Goal: Task Accomplishment & Management: Use online tool/utility

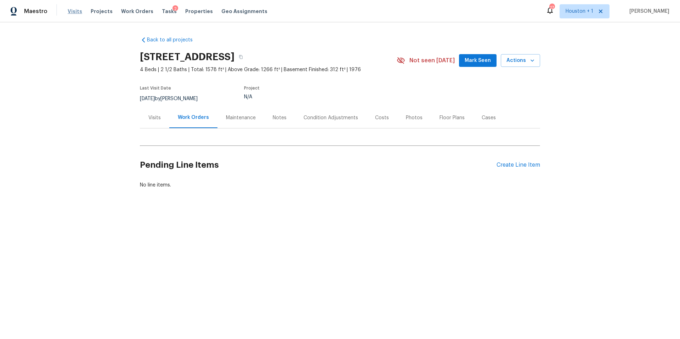
click at [78, 12] on span "Visits" at bounding box center [75, 11] width 15 height 7
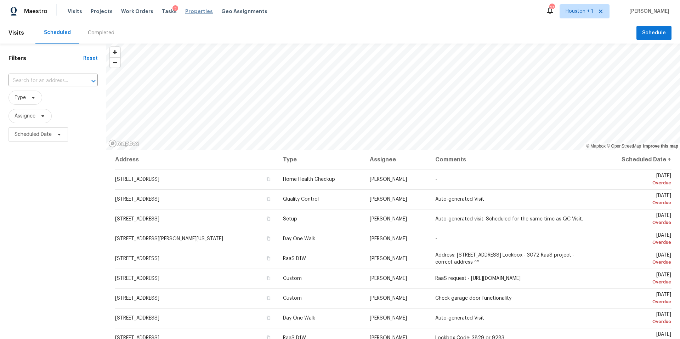
click at [188, 12] on span "Properties" at bounding box center [199, 11] width 28 height 7
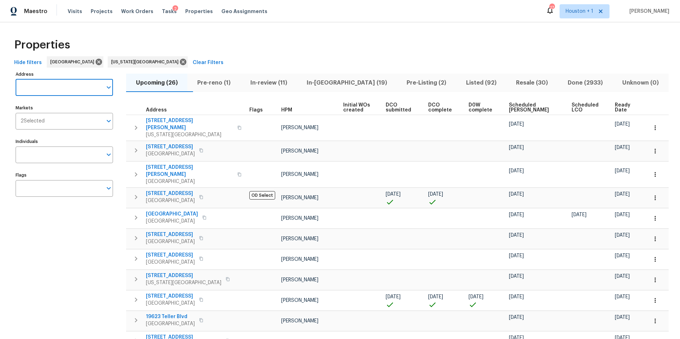
click at [30, 88] on input "Address" at bounding box center [59, 87] width 87 height 17
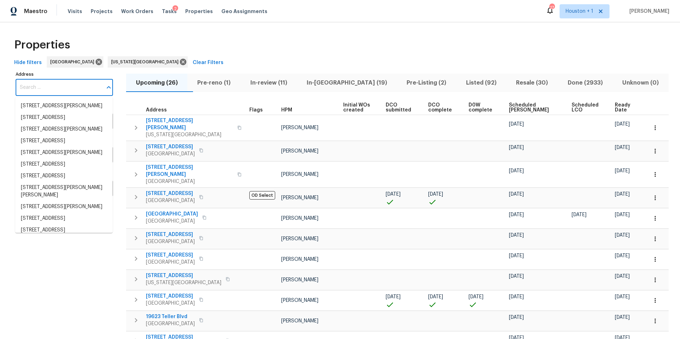
paste input "[STREET_ADDRESS]"
type input "[STREET_ADDRESS]"
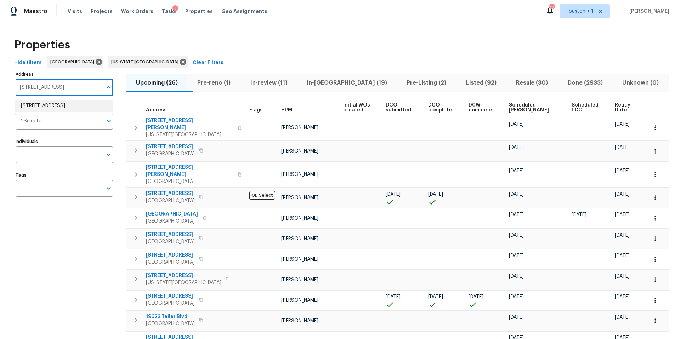
click at [80, 106] on li "[STREET_ADDRESS]" at bounding box center [63, 106] width 97 height 12
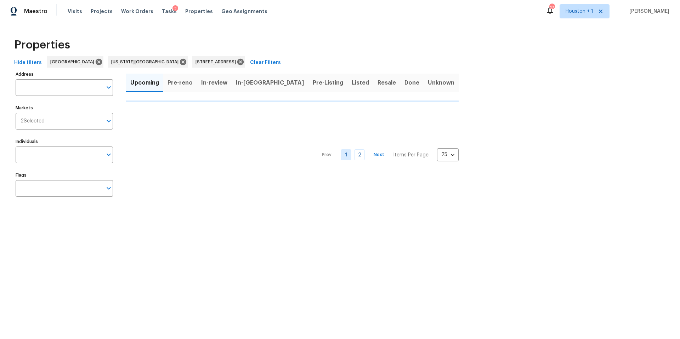
type input "300 Woodland Trl Keller TX 76248"
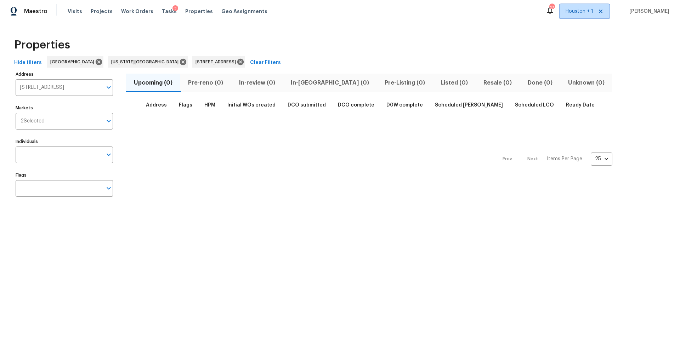
click at [587, 16] on span "Houston + 1" at bounding box center [585, 11] width 50 height 14
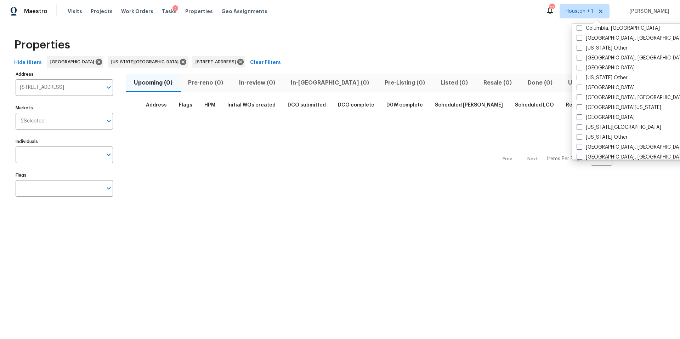
scroll to position [249, 0]
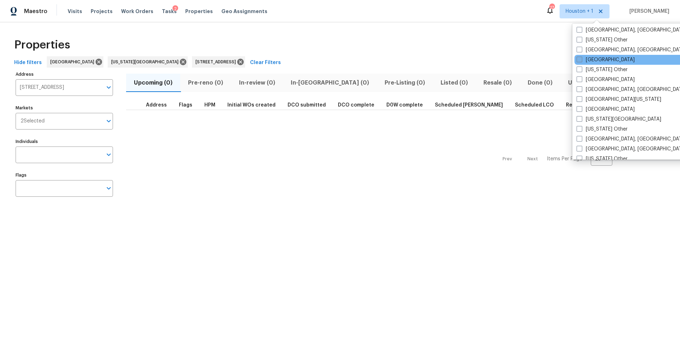
click at [580, 61] on span at bounding box center [580, 60] width 6 height 6
click at [580, 61] on input "Dallas" at bounding box center [579, 58] width 5 height 5
checkbox input "true"
click at [446, 41] on div "Properties" at bounding box center [340, 45] width 658 height 23
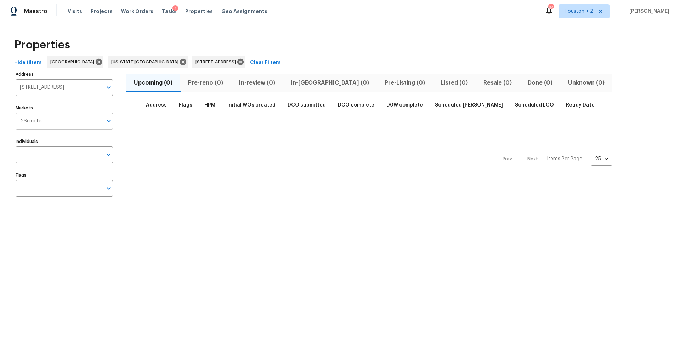
click at [62, 123] on input "Markets" at bounding box center [74, 121] width 58 height 17
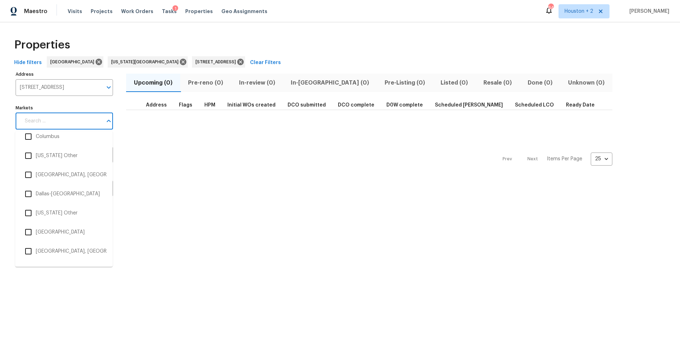
scroll to position [544, 0]
click at [47, 195] on li "Dallas-Fort Worth" at bounding box center [64, 193] width 86 height 15
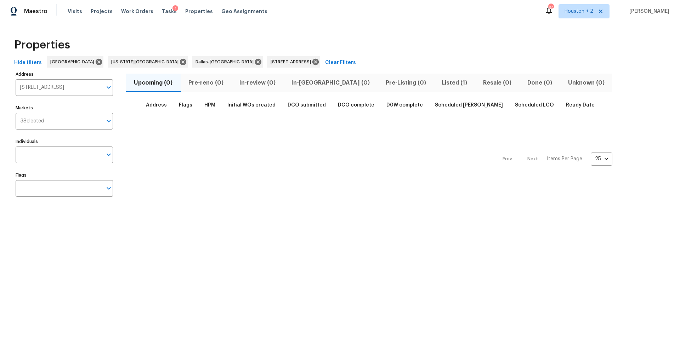
click at [146, 215] on html "Maestro Visits Projects Work Orders Tasks 1 Properties Geo Assignments 64 Houst…" at bounding box center [340, 107] width 680 height 215
click at [438, 81] on span "Listed (1)" at bounding box center [454, 83] width 33 height 10
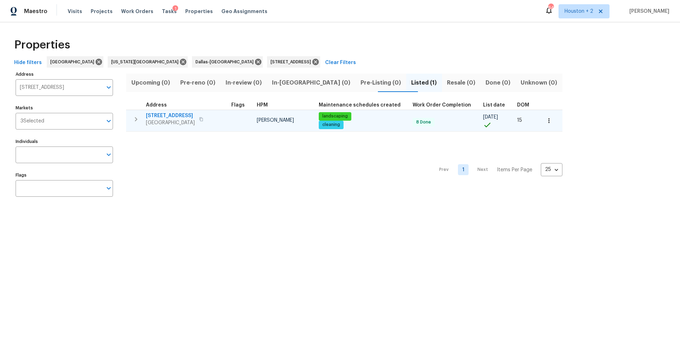
click at [172, 116] on span "[STREET_ADDRESS]" at bounding box center [170, 115] width 49 height 7
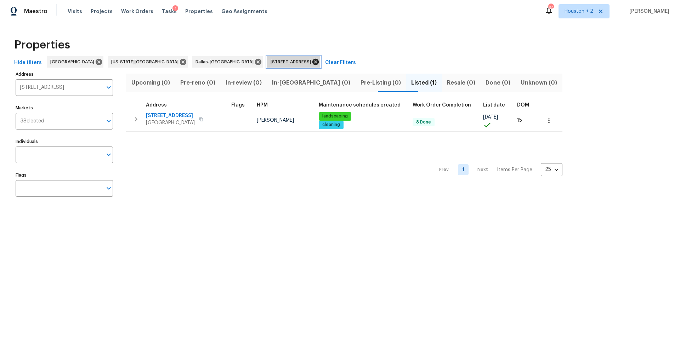
click at [312, 62] on icon at bounding box center [315, 62] width 6 height 6
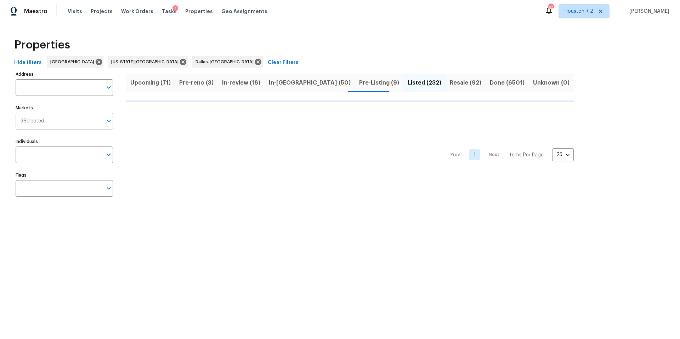
click at [74, 124] on input "Markets" at bounding box center [73, 121] width 58 height 17
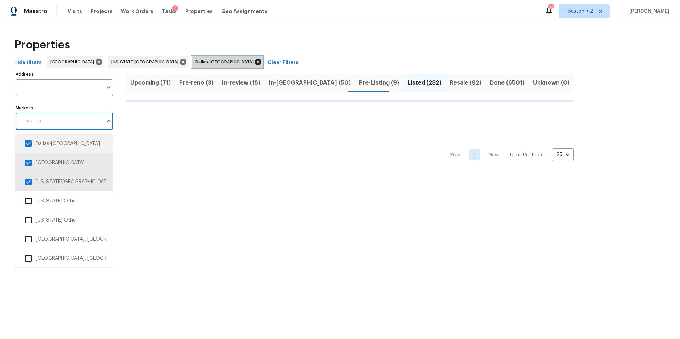
click at [255, 62] on icon at bounding box center [258, 62] width 6 height 6
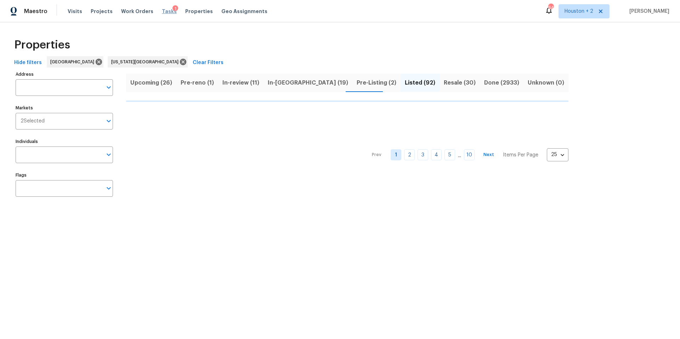
click at [163, 11] on span "Tasks" at bounding box center [169, 11] width 15 height 5
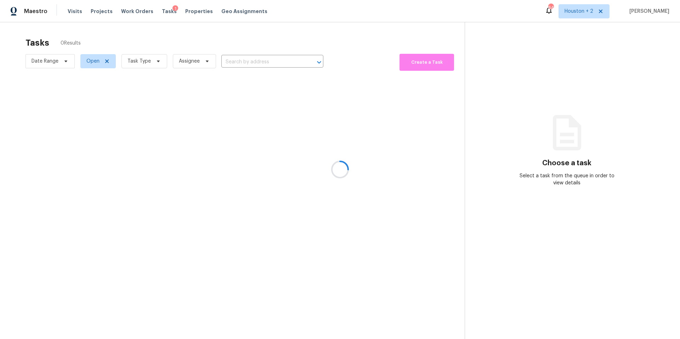
click at [140, 66] on div at bounding box center [340, 169] width 680 height 339
click at [141, 63] on div at bounding box center [340, 169] width 680 height 339
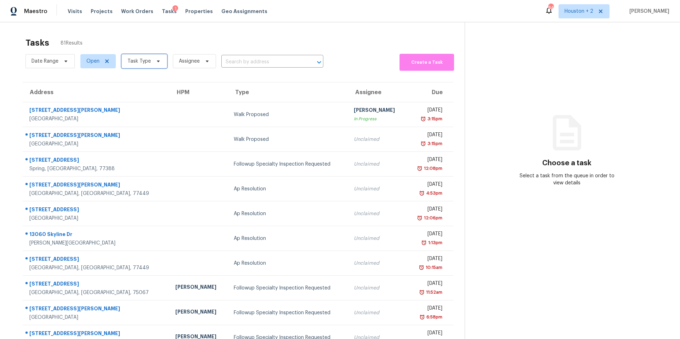
click at [141, 63] on span "Task Type" at bounding box center [139, 61] width 23 height 7
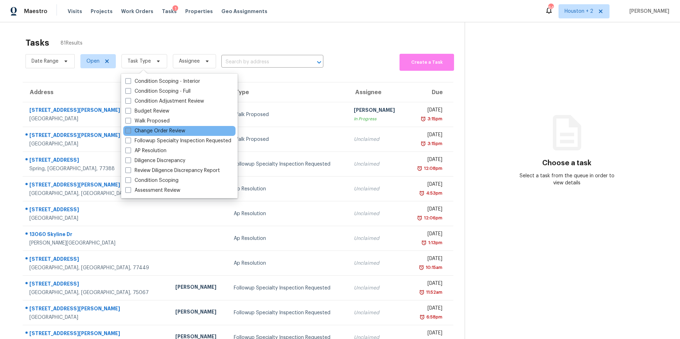
click at [136, 128] on label "Change Order Review" at bounding box center [155, 131] width 60 height 7
click at [130, 128] on input "Change Order Review" at bounding box center [127, 130] width 5 height 5
checkbox input "true"
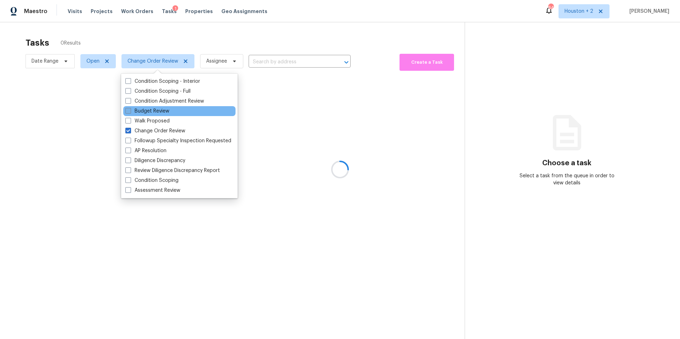
click at [140, 109] on label "Budget Review" at bounding box center [147, 111] width 44 height 7
click at [130, 109] on input "Budget Review" at bounding box center [127, 110] width 5 height 5
checkbox input "true"
click at [152, 33] on div at bounding box center [340, 169] width 680 height 339
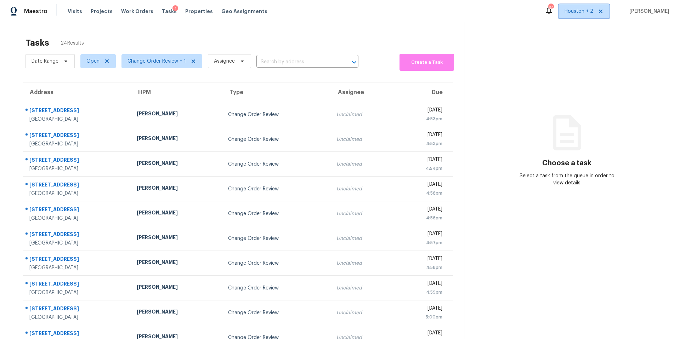
click at [577, 14] on span "Houston + 2" at bounding box center [584, 11] width 51 height 14
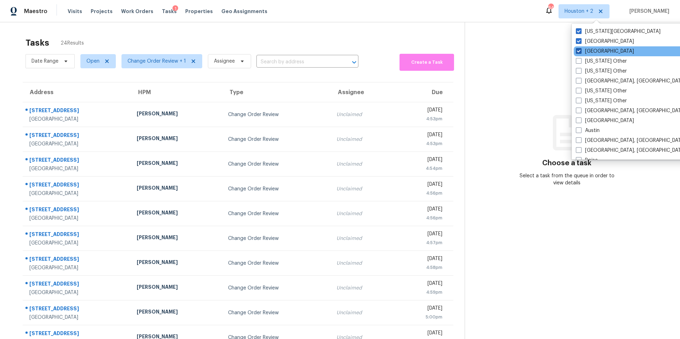
click at [577, 49] on span at bounding box center [579, 51] width 6 height 6
click at [577, 49] on input "Dallas" at bounding box center [578, 50] width 5 height 5
checkbox input "false"
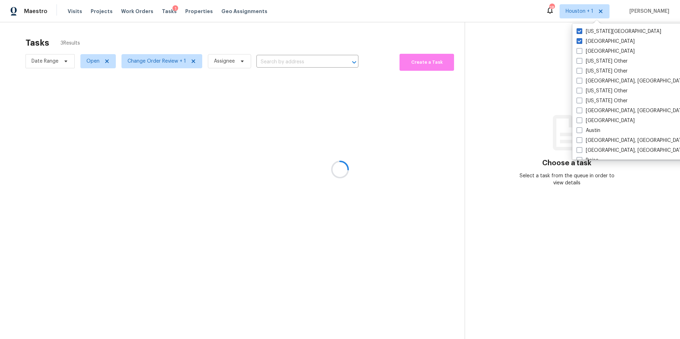
click at [303, 35] on div at bounding box center [340, 169] width 680 height 339
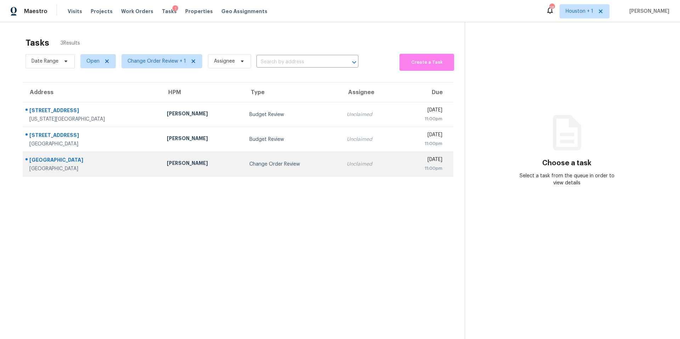
click at [200, 169] on td "Stephen Lacy" at bounding box center [202, 164] width 83 height 25
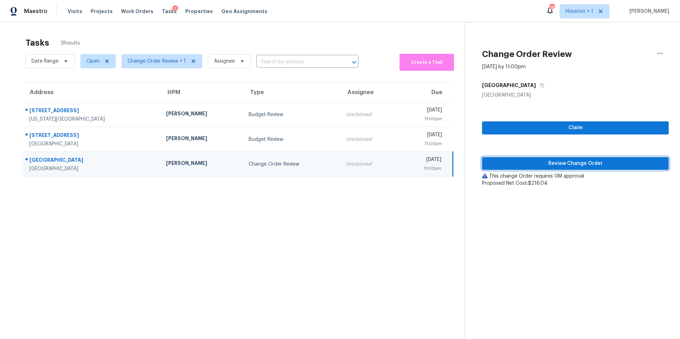
click at [543, 169] on button "Review Change Order" at bounding box center [575, 163] width 187 height 13
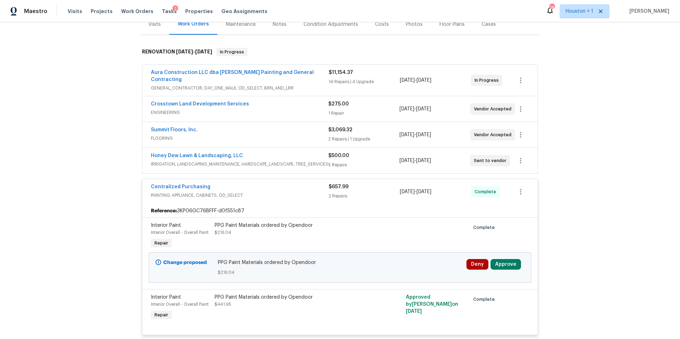
scroll to position [178, 0]
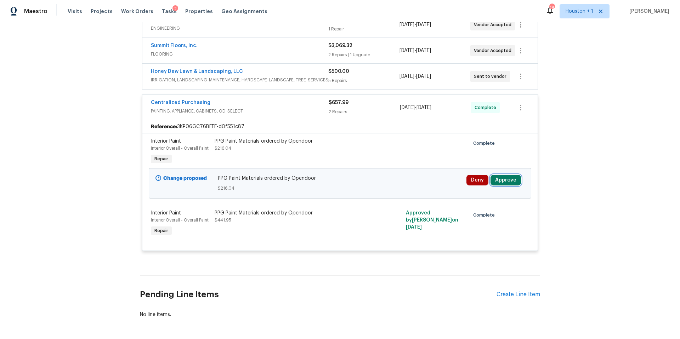
click at [514, 175] on button "Approve" at bounding box center [506, 180] width 30 height 11
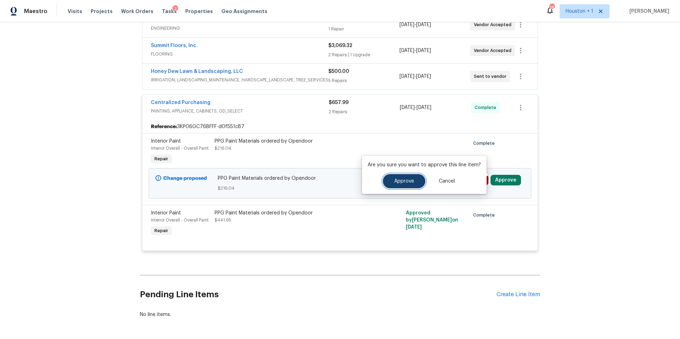
click at [407, 185] on button "Approve" at bounding box center [404, 181] width 43 height 14
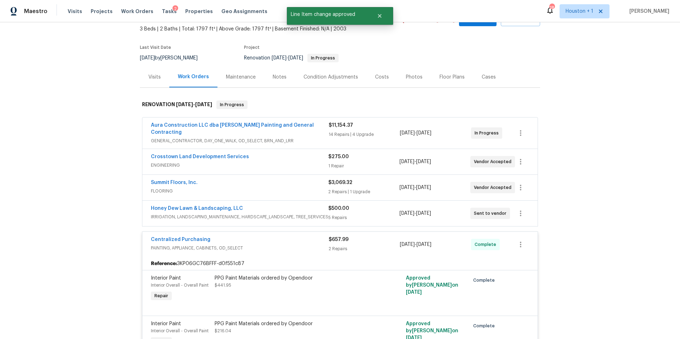
scroll to position [0, 0]
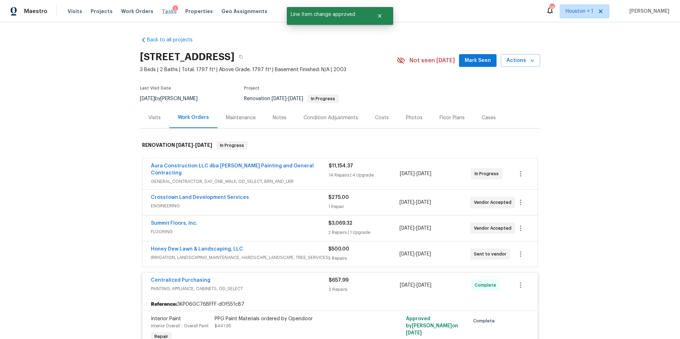
click at [162, 12] on span "Tasks" at bounding box center [169, 11] width 15 height 5
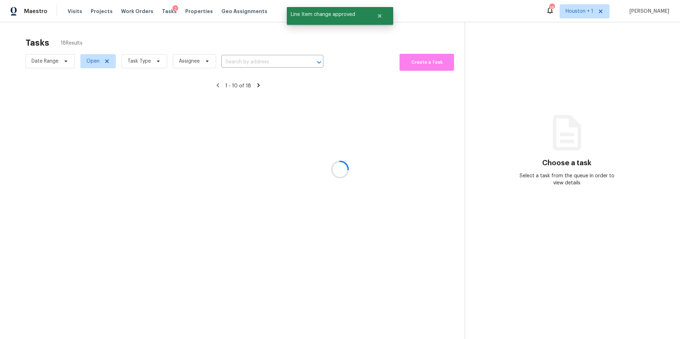
click at [140, 62] on div at bounding box center [340, 169] width 680 height 339
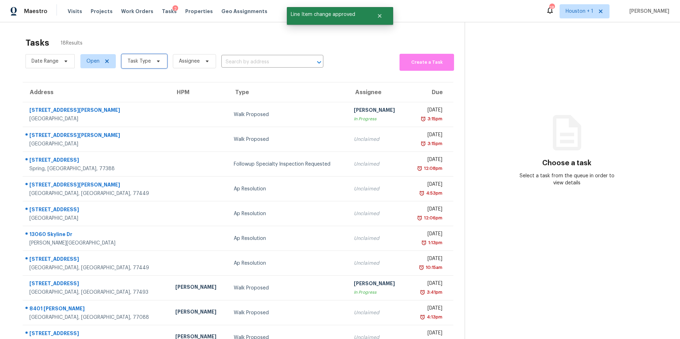
click at [140, 62] on span "Task Type" at bounding box center [139, 61] width 23 height 7
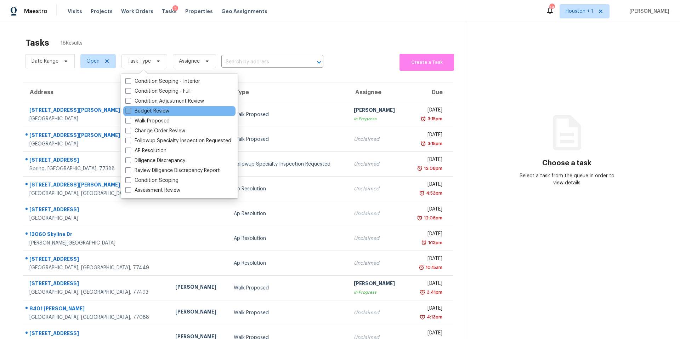
click at [137, 111] on label "Budget Review" at bounding box center [147, 111] width 44 height 7
click at [130, 111] on input "Budget Review" at bounding box center [127, 110] width 5 height 5
checkbox input "true"
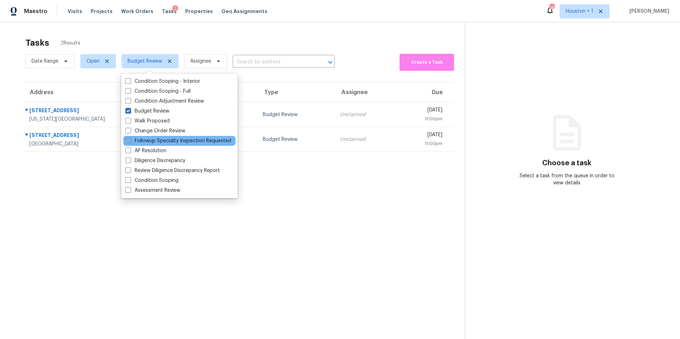
click at [135, 136] on div "Followup Specialty Inspection Requested" at bounding box center [179, 141] width 112 height 10
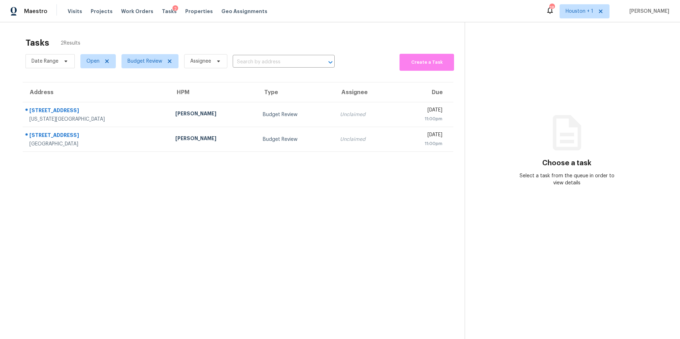
click at [215, 36] on div "Tasks 2 Results" at bounding box center [245, 43] width 439 height 18
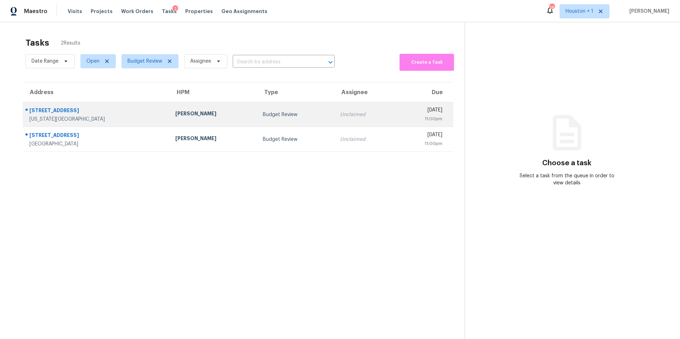
click at [199, 111] on div "Joshua Beatty" at bounding box center [213, 114] width 77 height 9
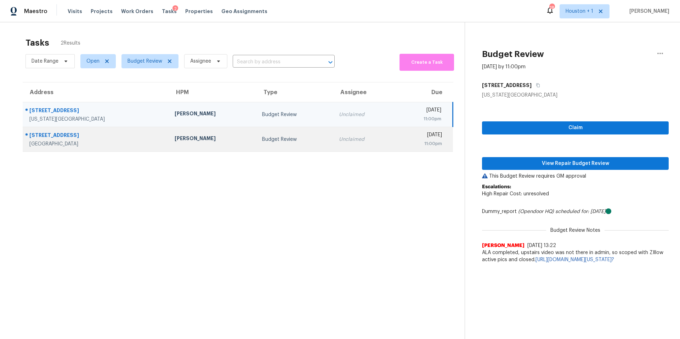
click at [189, 138] on div "Tyler Waltz" at bounding box center [213, 139] width 76 height 9
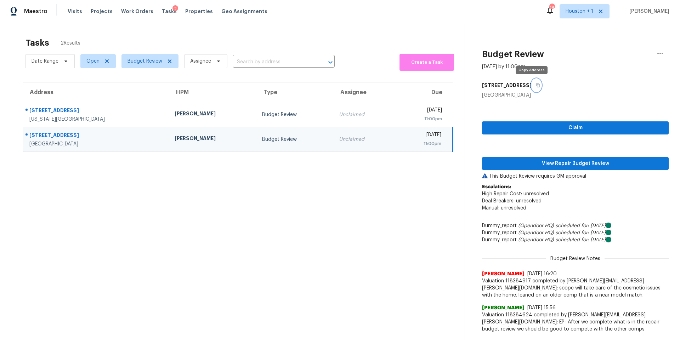
click at [536, 85] on icon "button" at bounding box center [538, 85] width 4 height 4
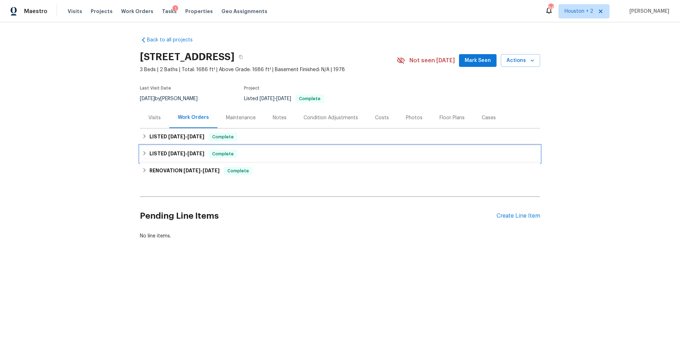
click at [151, 153] on h6 "LISTED [DATE] - [DATE]" at bounding box center [177, 154] width 55 height 9
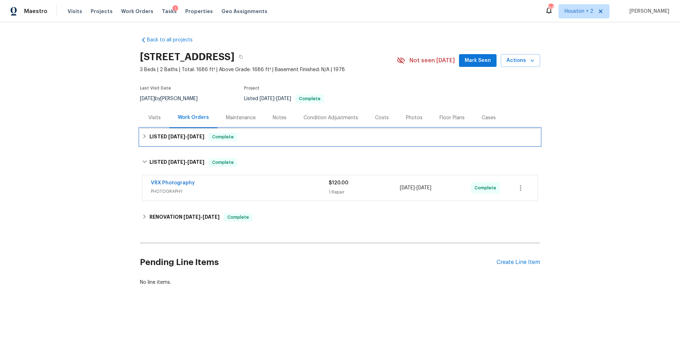
click at [152, 138] on h6 "LISTED [DATE] - [DATE]" at bounding box center [177, 137] width 55 height 9
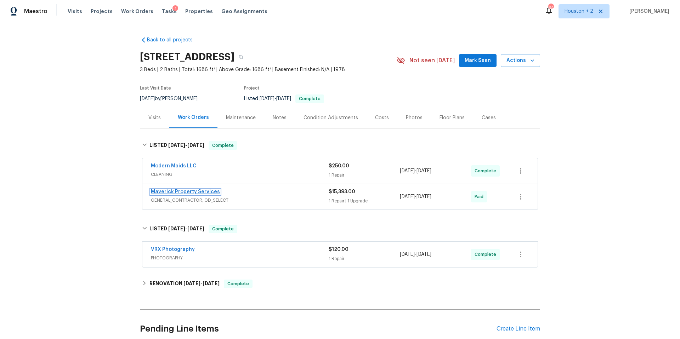
click at [168, 191] on link "Maverick Property Services" at bounding box center [185, 192] width 69 height 5
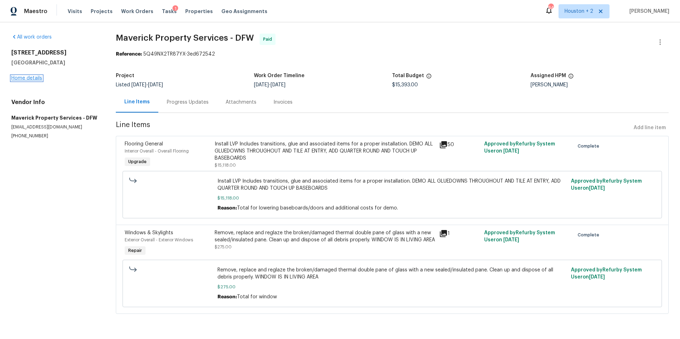
click at [34, 78] on link "Home details" at bounding box center [26, 78] width 31 height 5
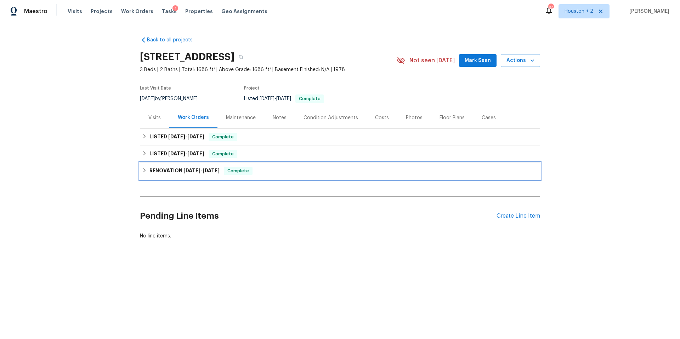
click at [158, 168] on h6 "RENOVATION [DATE] - [DATE]" at bounding box center [185, 171] width 70 height 9
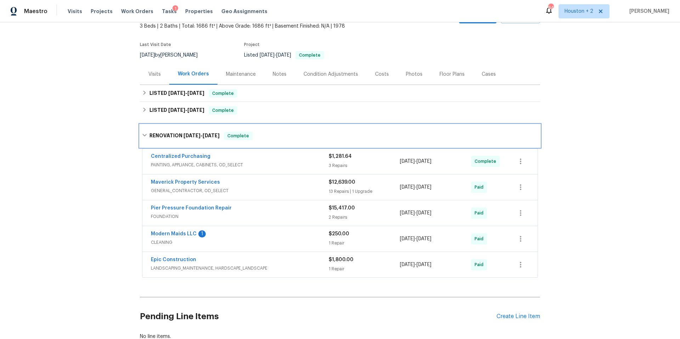
scroll to position [66, 0]
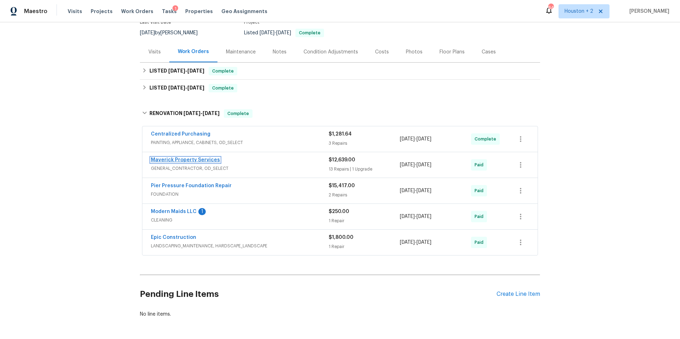
click at [209, 159] on link "Maverick Property Services" at bounding box center [185, 160] width 69 height 5
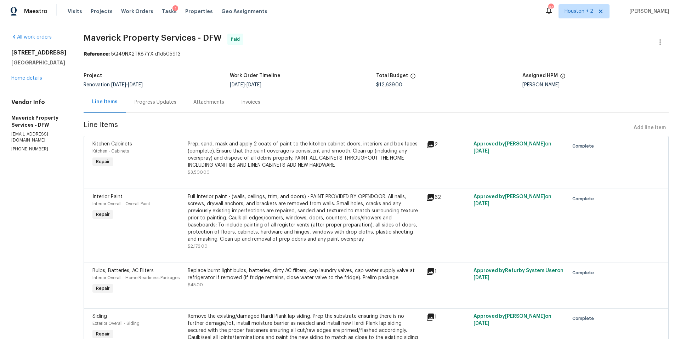
click at [264, 154] on div "Prep, sand, mask and apply 2 coats of paint to the kitchen cabinet doors, inter…" at bounding box center [305, 155] width 234 height 28
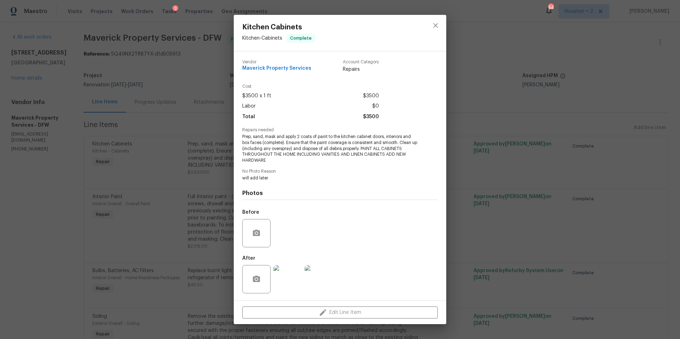
click at [285, 278] on img at bounding box center [288, 279] width 28 height 28
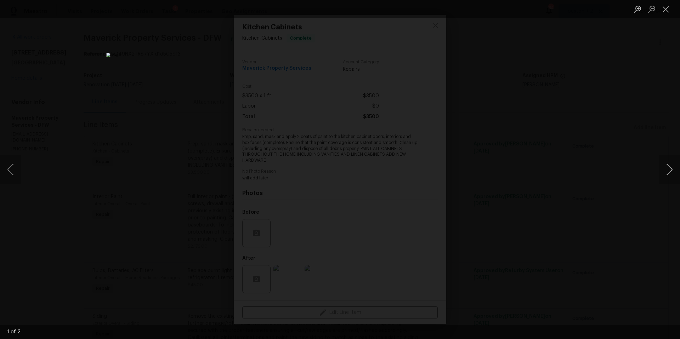
click at [662, 174] on button "Next image" at bounding box center [669, 170] width 21 height 28
click at [626, 125] on div "Lightbox" at bounding box center [340, 169] width 680 height 339
